Goal: Information Seeking & Learning: Check status

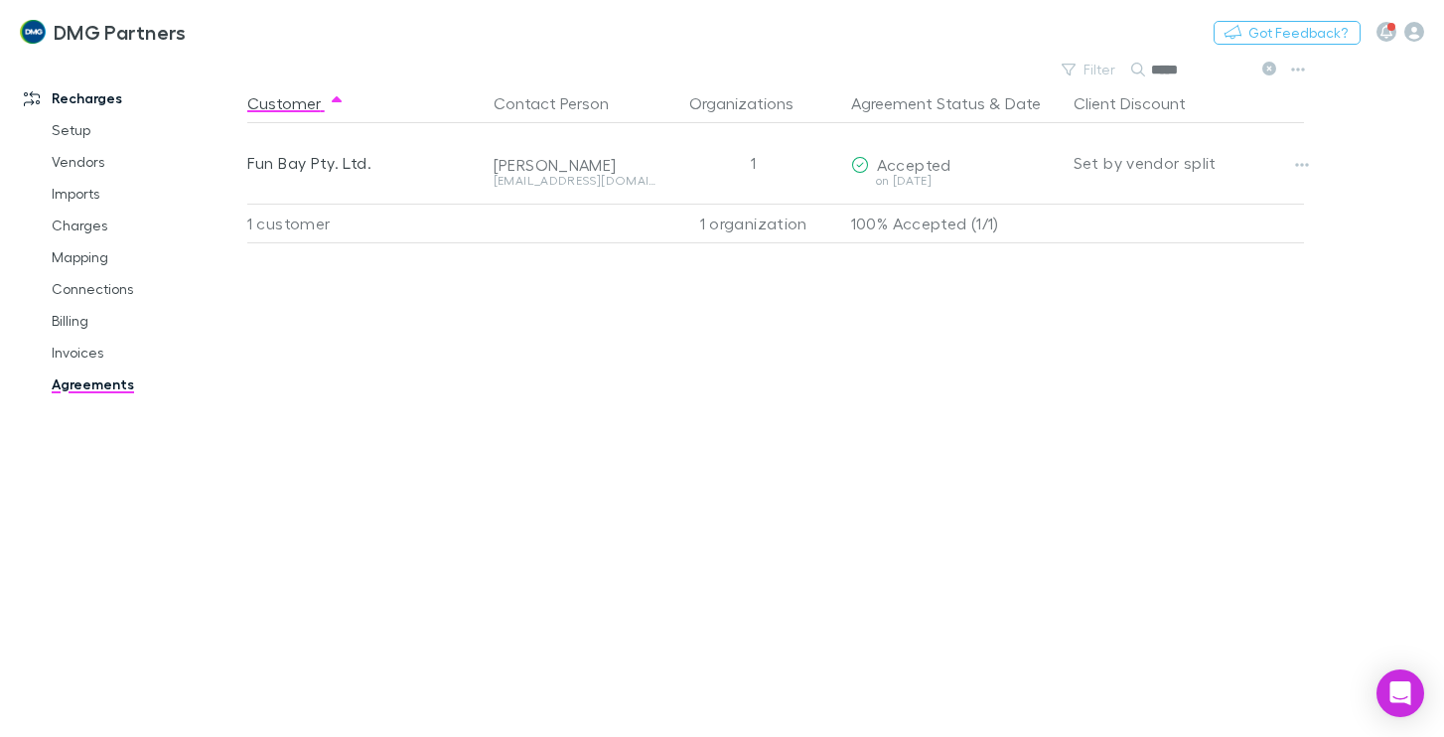
click at [85, 389] on link "Agreements" at bounding box center [145, 384] width 226 height 32
click at [73, 225] on link "Charges" at bounding box center [145, 226] width 226 height 32
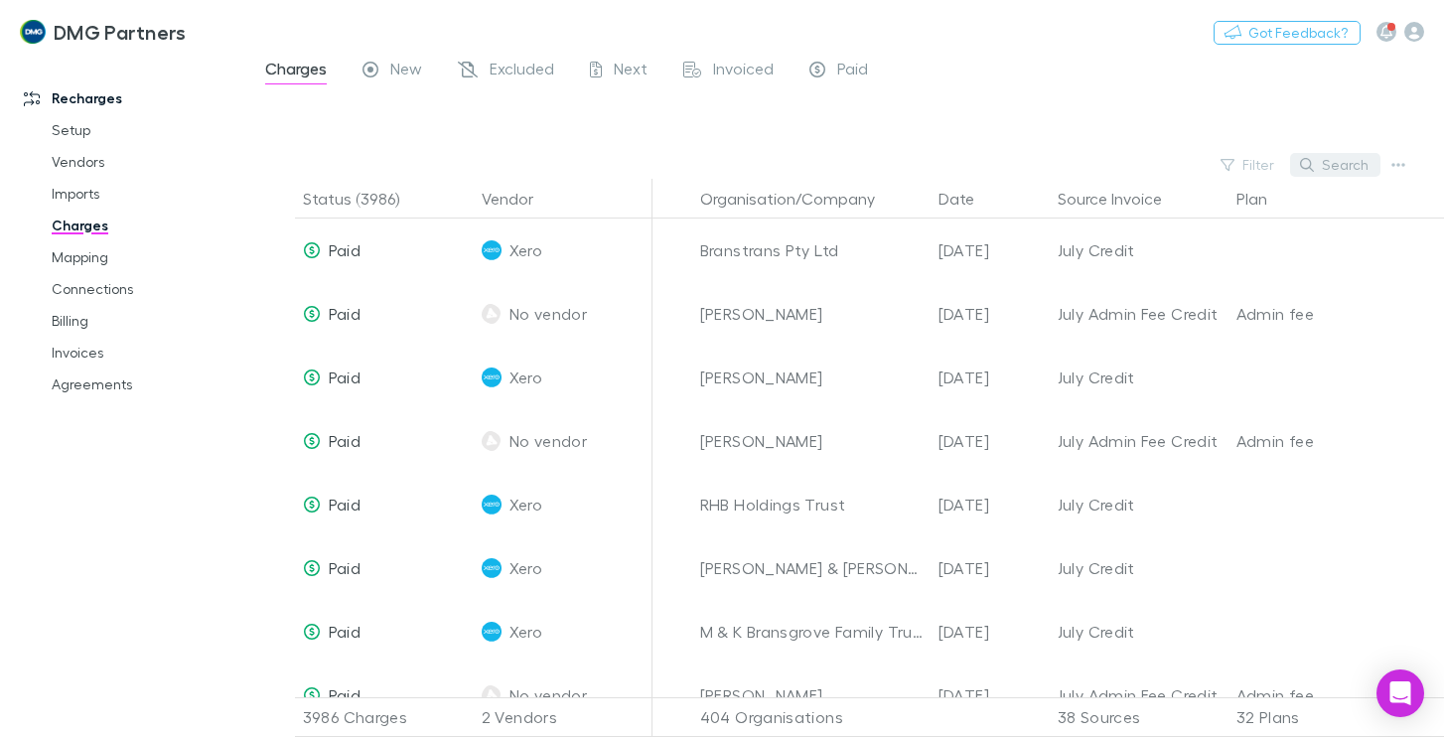
click at [1330, 164] on button "Search" at bounding box center [1335, 165] width 90 height 24
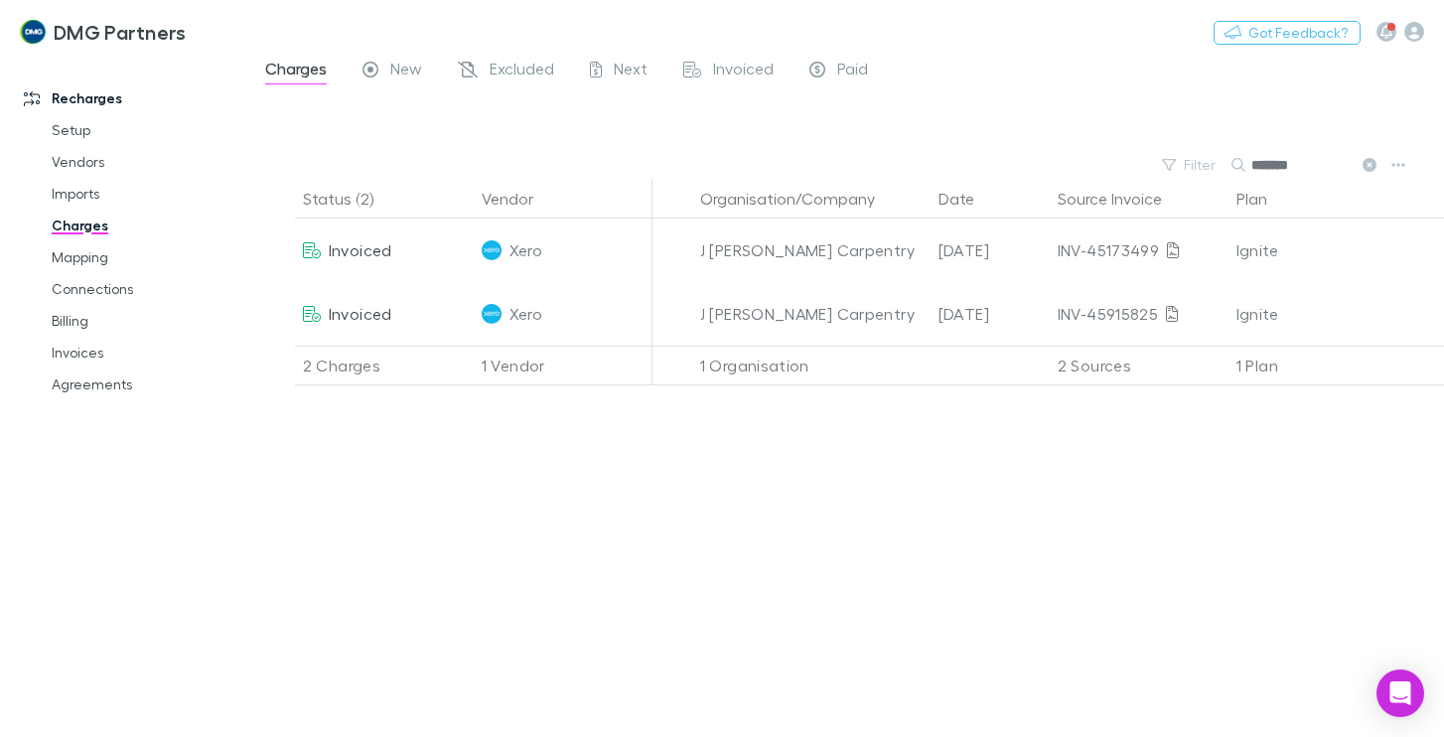
type input "*******"
